Goal: Task Accomplishment & Management: Manage account settings

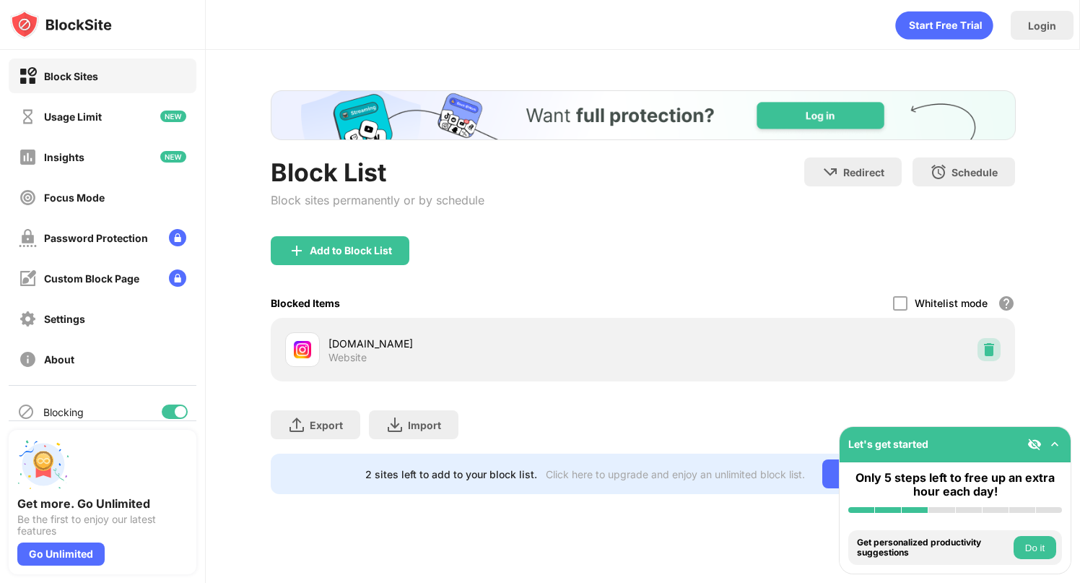
click at [990, 350] on img at bounding box center [989, 349] width 14 height 14
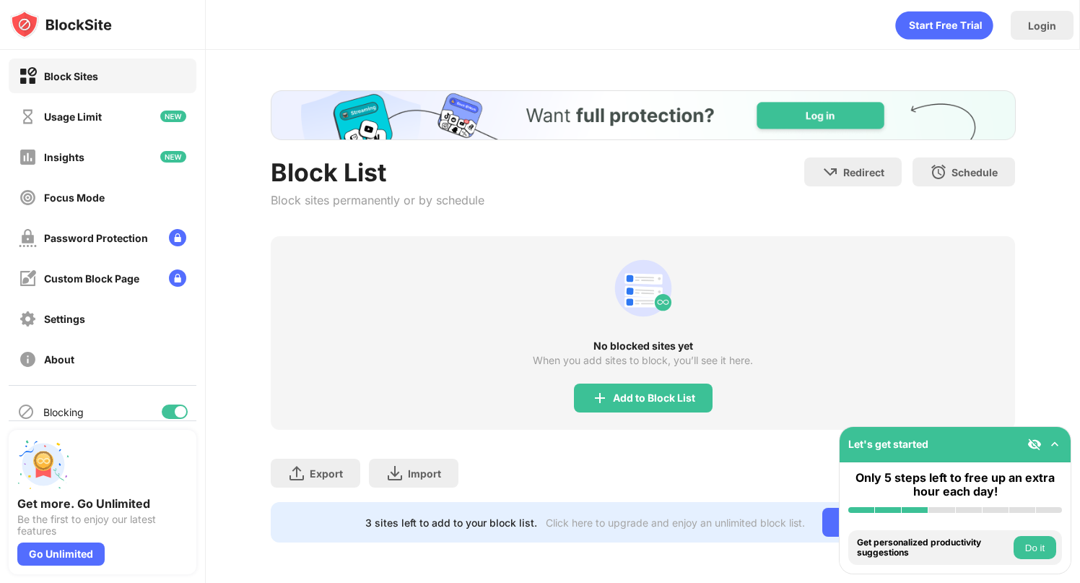
click at [416, 55] on div "Block List Block sites permanently or by schedule Redirect Choose a site to be …" at bounding box center [643, 316] width 874 height 533
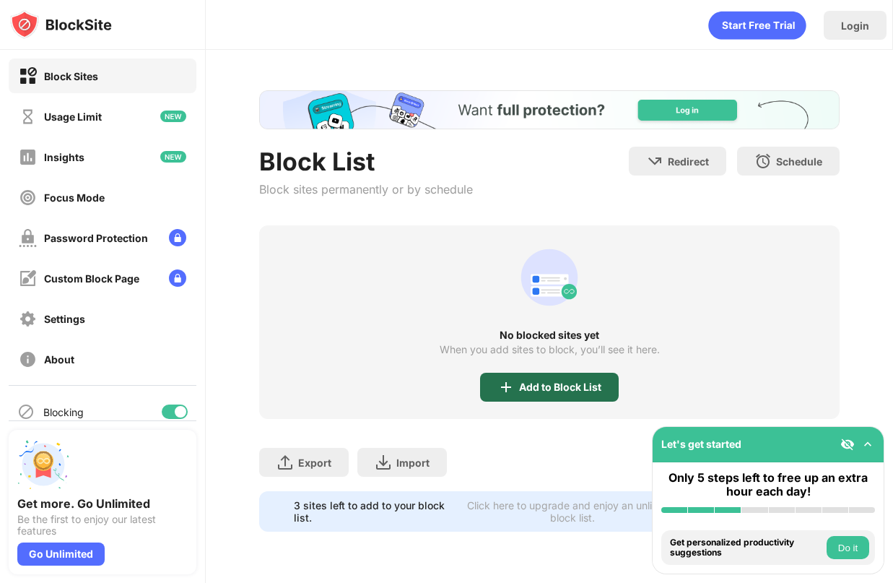
click at [562, 396] on div "Add to Block List" at bounding box center [549, 387] width 139 height 29
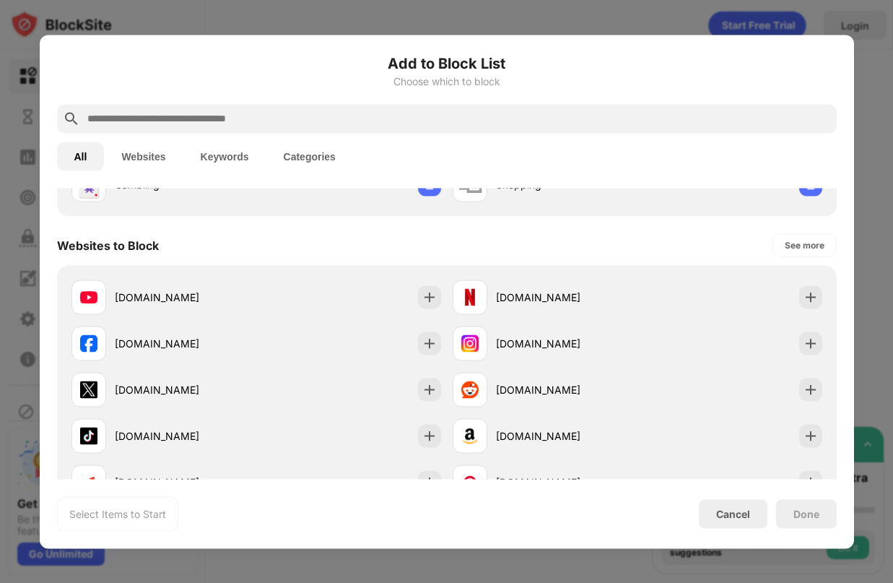
scroll to position [191, 0]
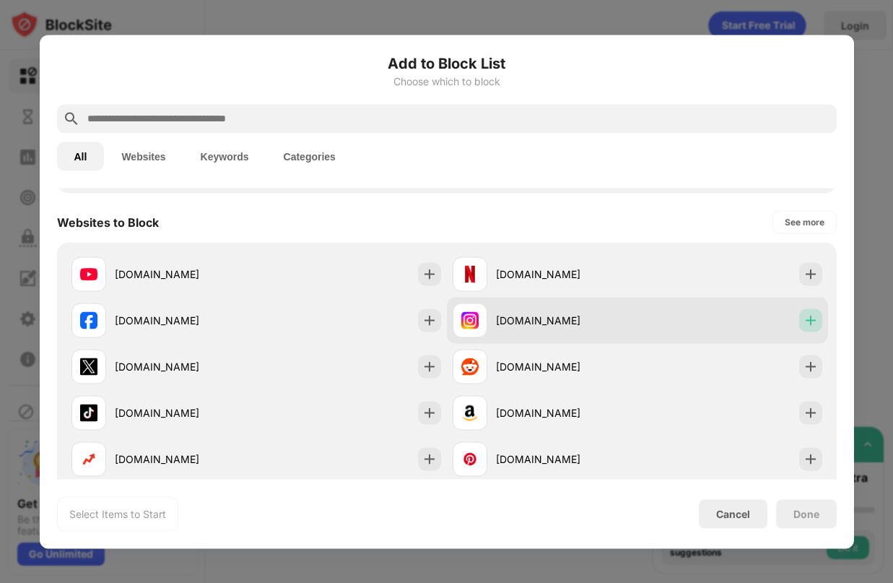
click at [809, 322] on img at bounding box center [811, 320] width 14 height 14
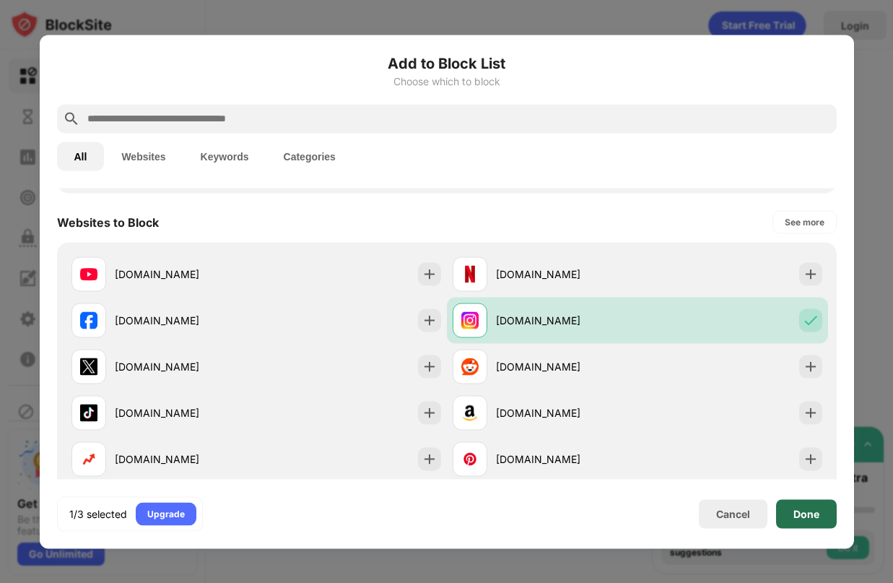
click at [804, 513] on div "Done" at bounding box center [806, 514] width 26 height 12
